Goal: Task Accomplishment & Management: Use online tool/utility

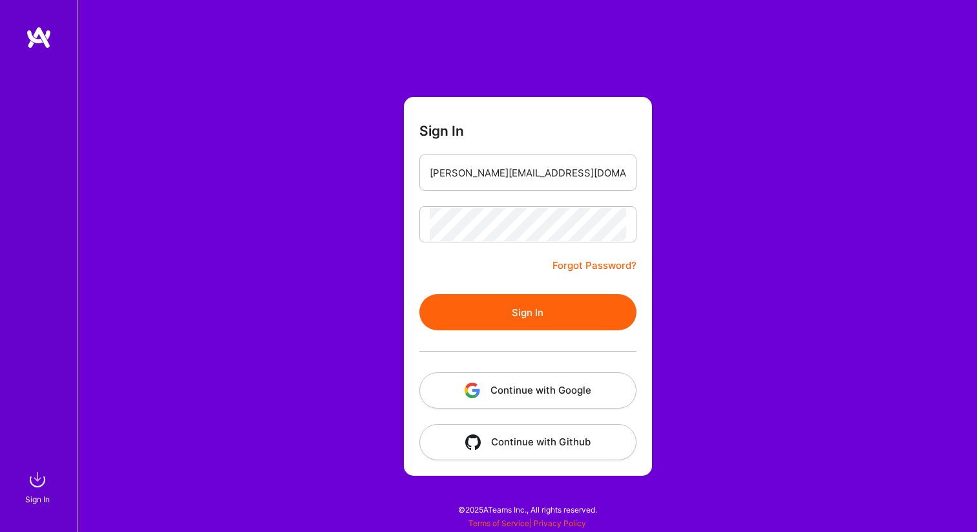
click at [540, 348] on div at bounding box center [527, 351] width 217 height 42
click at [540, 305] on button "Sign In" at bounding box center [527, 312] width 217 height 36
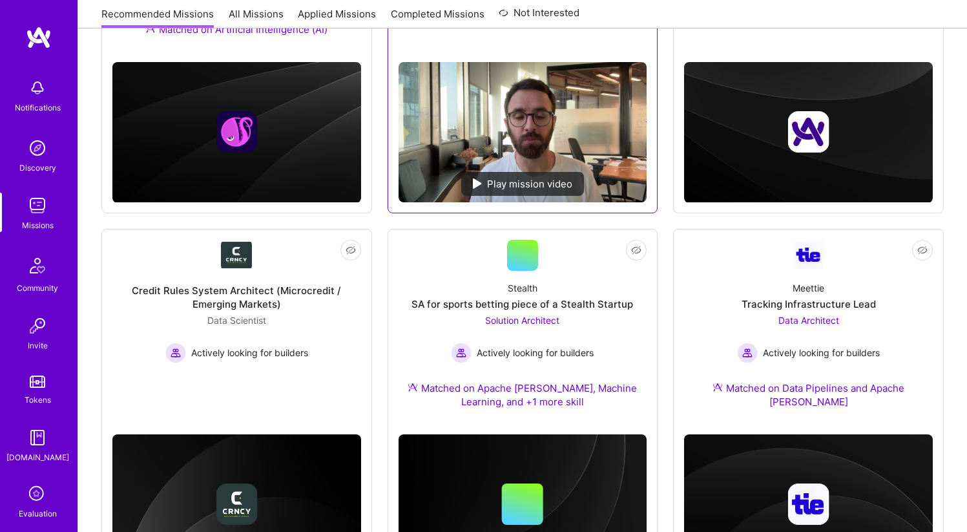
scroll to position [350, 0]
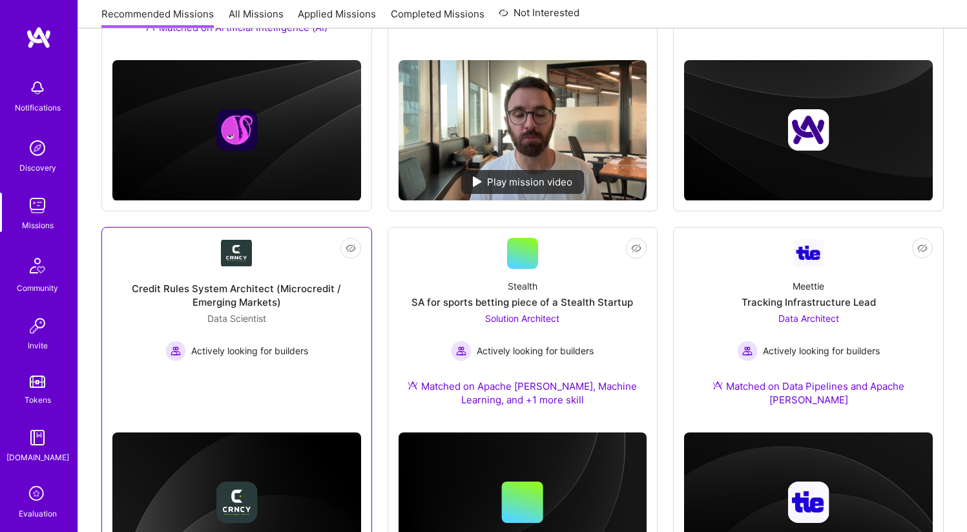
click at [315, 310] on div "Credit Rules System Architect (Microcredit / Emerging Markets) Data Scientist A…" at bounding box center [236, 315] width 249 height 92
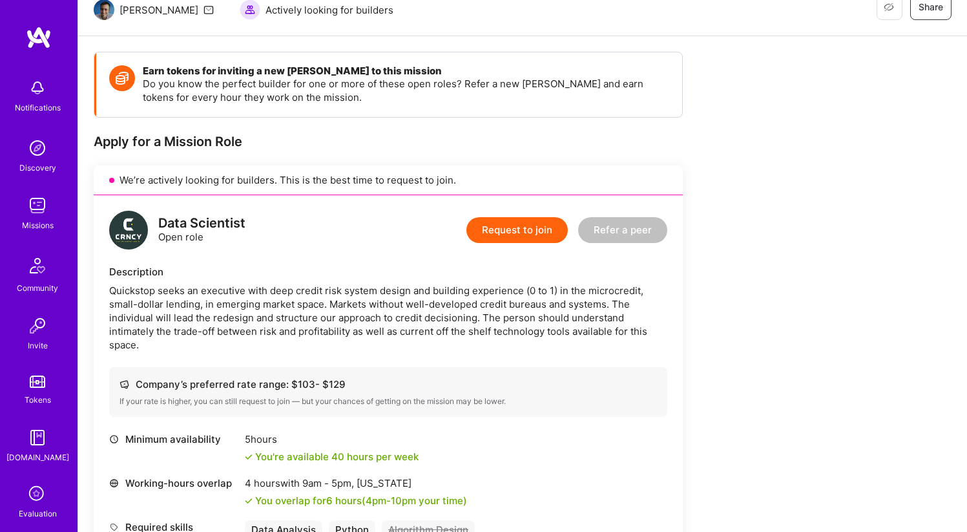
scroll to position [141, 0]
